Goal: Information Seeking & Learning: Check status

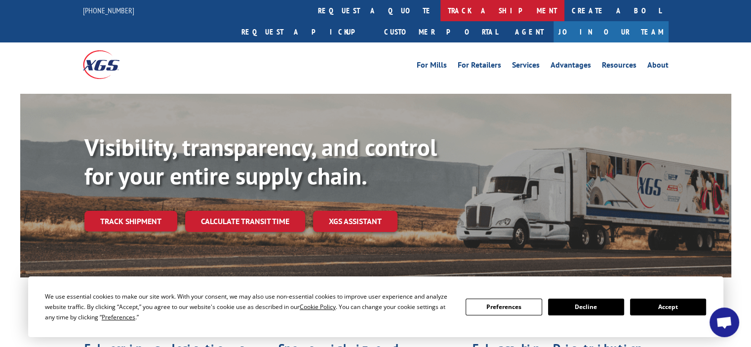
click at [440, 7] on link "track a shipment" at bounding box center [502, 10] width 124 height 21
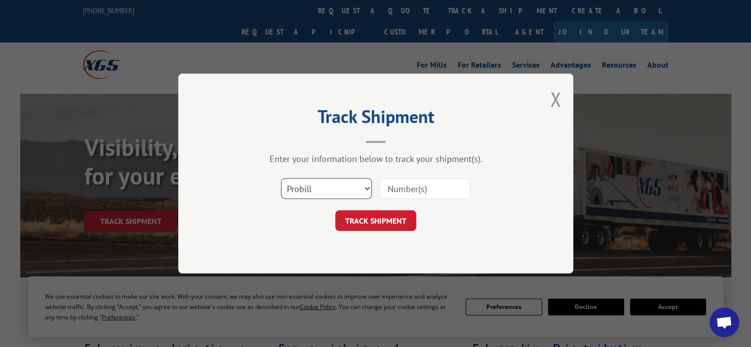
click at [361, 193] on select "Select category... Probill BOL PO" at bounding box center [326, 188] width 91 height 21
select select "bol"
click at [281, 178] on select "Select category... Probill BOL PO" at bounding box center [326, 188] width 91 height 21
click at [445, 187] on input at bounding box center [424, 188] width 91 height 21
paste input "7051776"
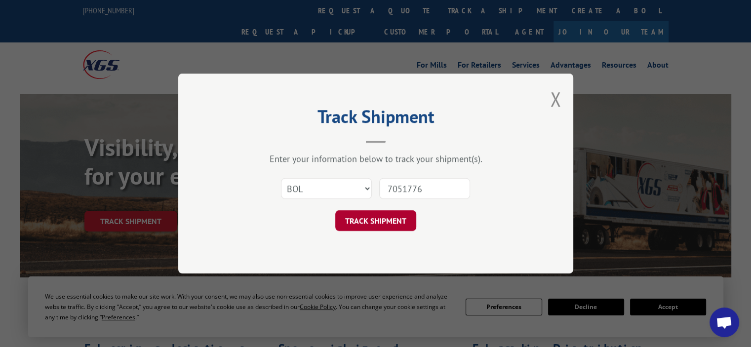
type input "7051776"
click at [386, 216] on button "TRACK SHIPMENT" at bounding box center [375, 220] width 81 height 21
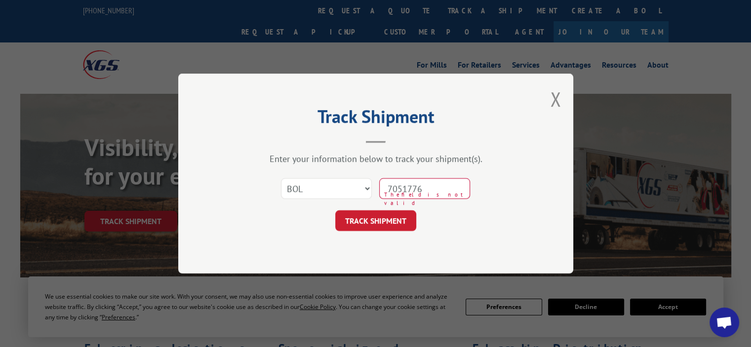
click at [387, 191] on input "7051776" at bounding box center [424, 188] width 91 height 21
click at [388, 226] on button "TRACK SHIPMENT" at bounding box center [375, 220] width 81 height 21
click at [379, 219] on button "TRACK SHIPMENT" at bounding box center [375, 220] width 81 height 21
click at [339, 188] on select "Select category... Probill BOL PO" at bounding box center [326, 188] width 91 height 21
click at [281, 178] on select "Select category... Probill BOL PO" at bounding box center [326, 188] width 91 height 21
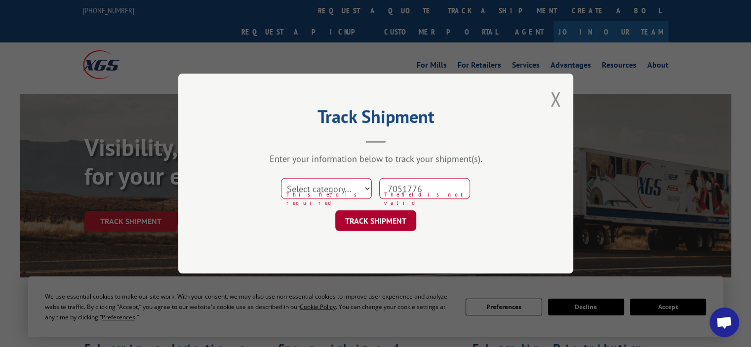
click at [391, 218] on button "TRACK SHIPMENT" at bounding box center [375, 220] width 81 height 21
click at [352, 188] on select "Select category... Probill BOL PO" at bounding box center [326, 188] width 91 height 21
select select "bol"
click at [281, 178] on select "Select category... Probill BOL PO" at bounding box center [326, 188] width 91 height 21
click at [383, 222] on button "TRACK SHIPMENT" at bounding box center [375, 220] width 81 height 21
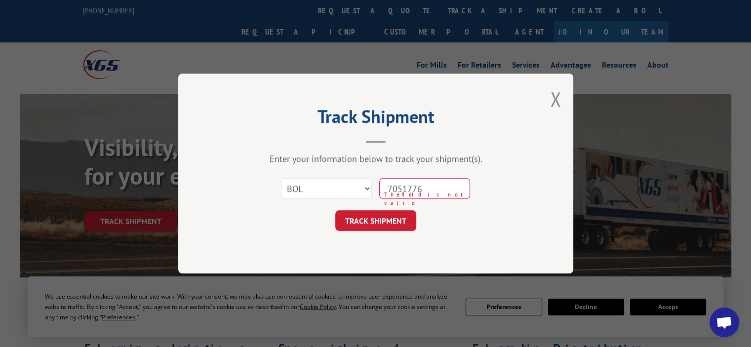
drag, startPoint x: 437, startPoint y: 187, endPoint x: 368, endPoint y: 192, distance: 69.8
click at [368, 192] on div "Select category... Probill BOL PO 7051776 The field is not valid" at bounding box center [376, 188] width 296 height 33
paste input "7051776"
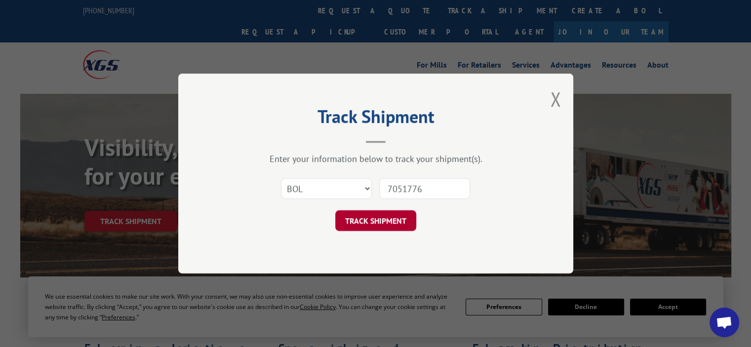
type input "7051776"
click at [386, 225] on button "TRACK SHIPMENT" at bounding box center [375, 220] width 81 height 21
